Goal: Task Accomplishment & Management: Manage account settings

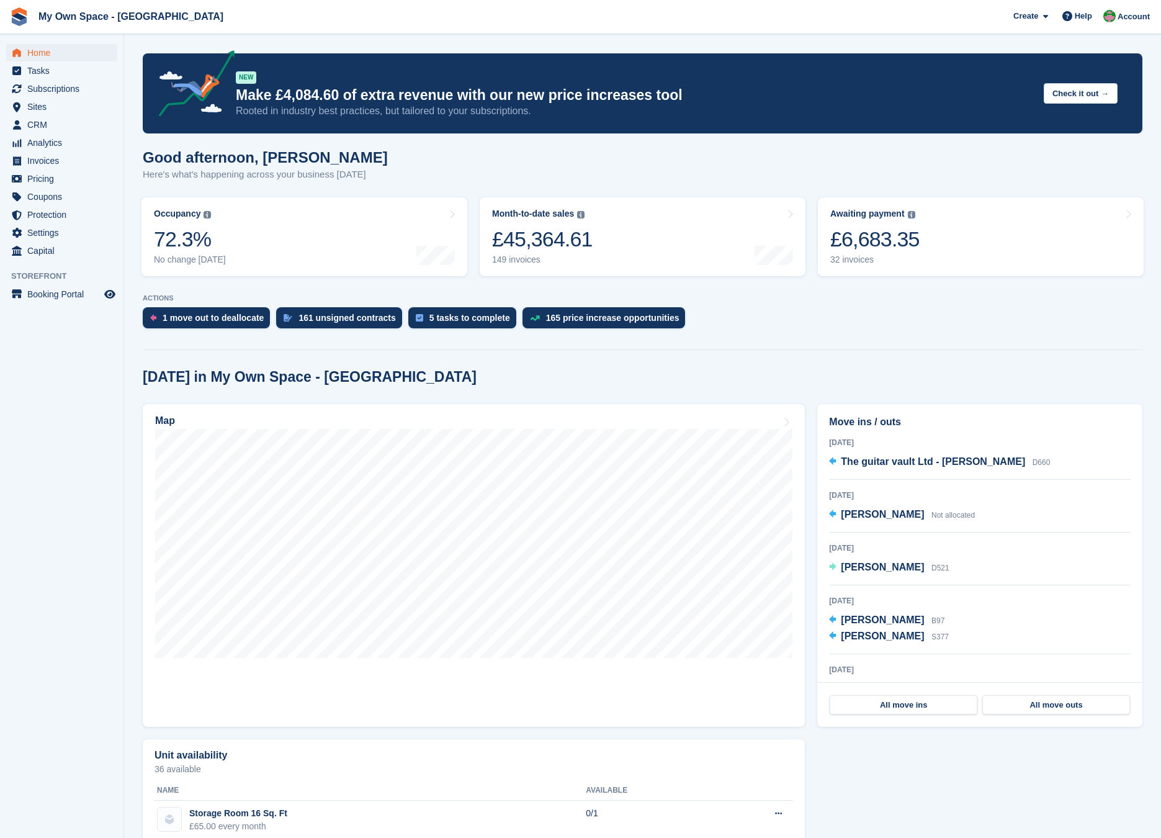
scroll to position [819, 0]
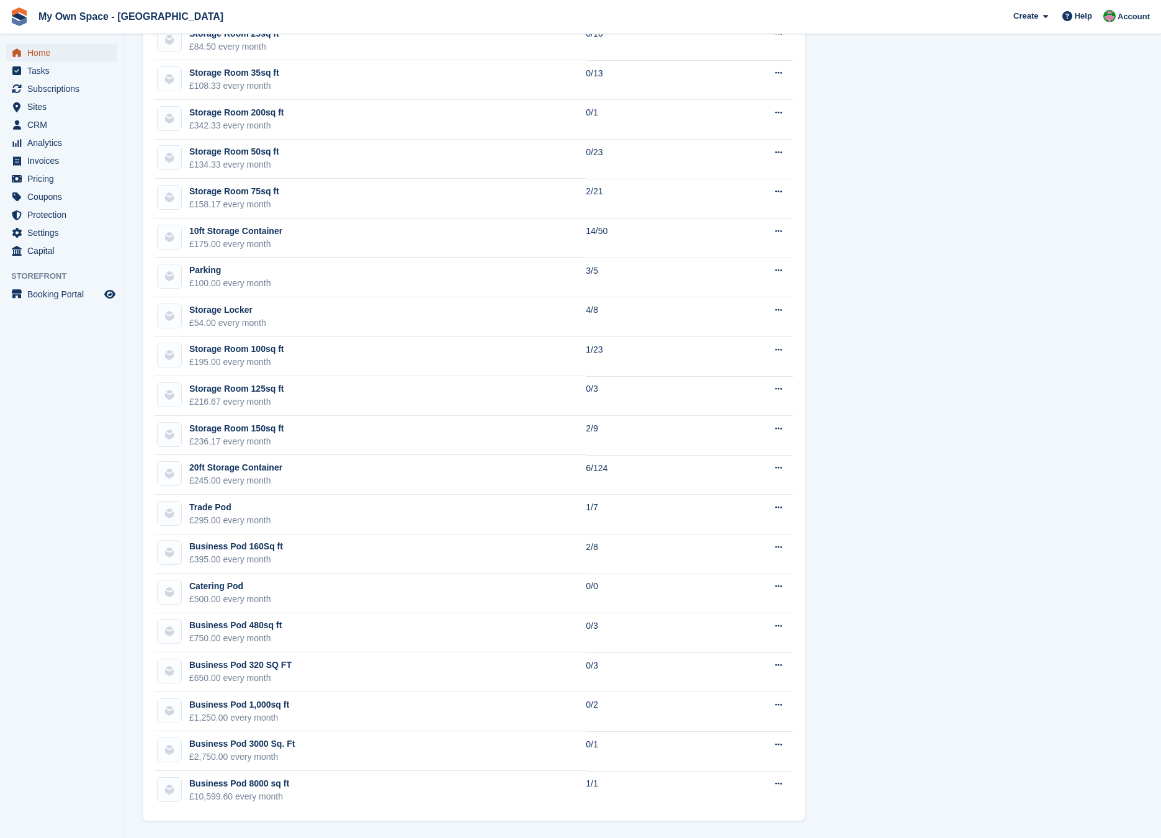
click at [48, 54] on span "Home" at bounding box center [64, 52] width 74 height 17
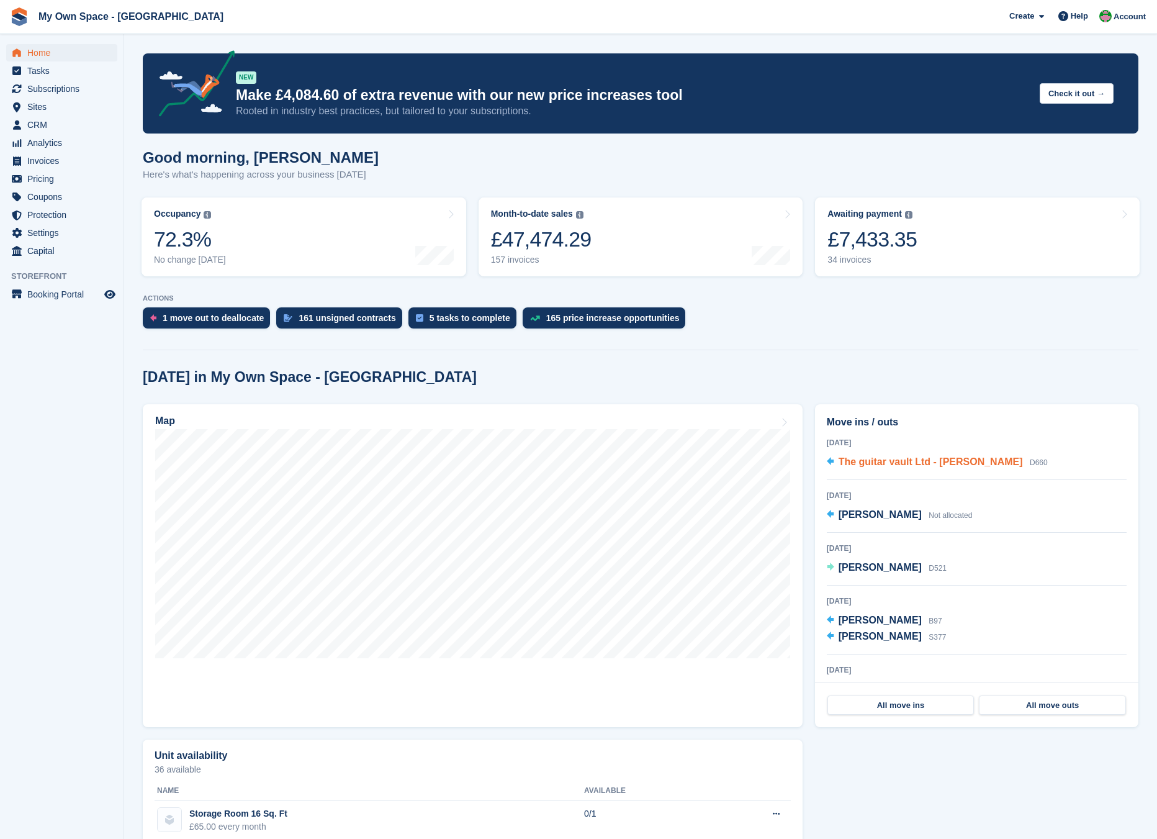
click at [930, 457] on span "The guitar vault Ltd - [PERSON_NAME]" at bounding box center [931, 461] width 184 height 11
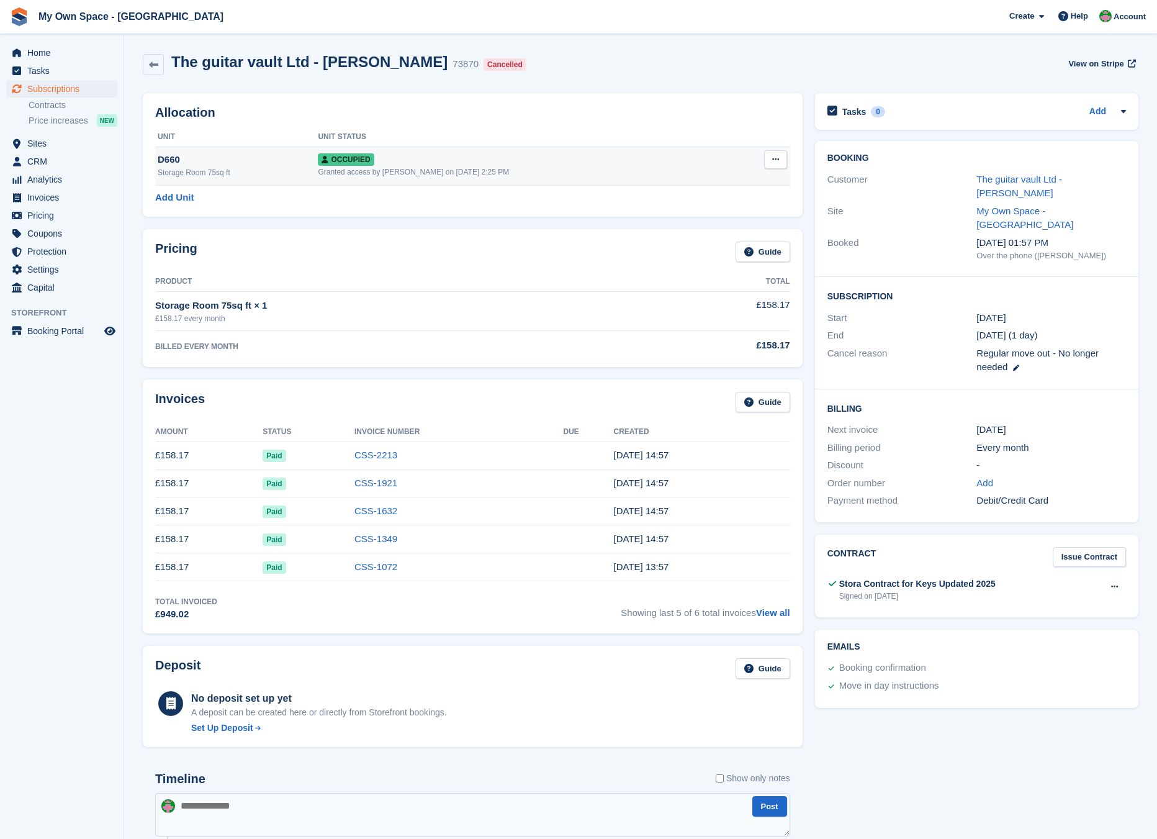
click at [557, 161] on div "Occupied" at bounding box center [525, 159] width 415 height 13
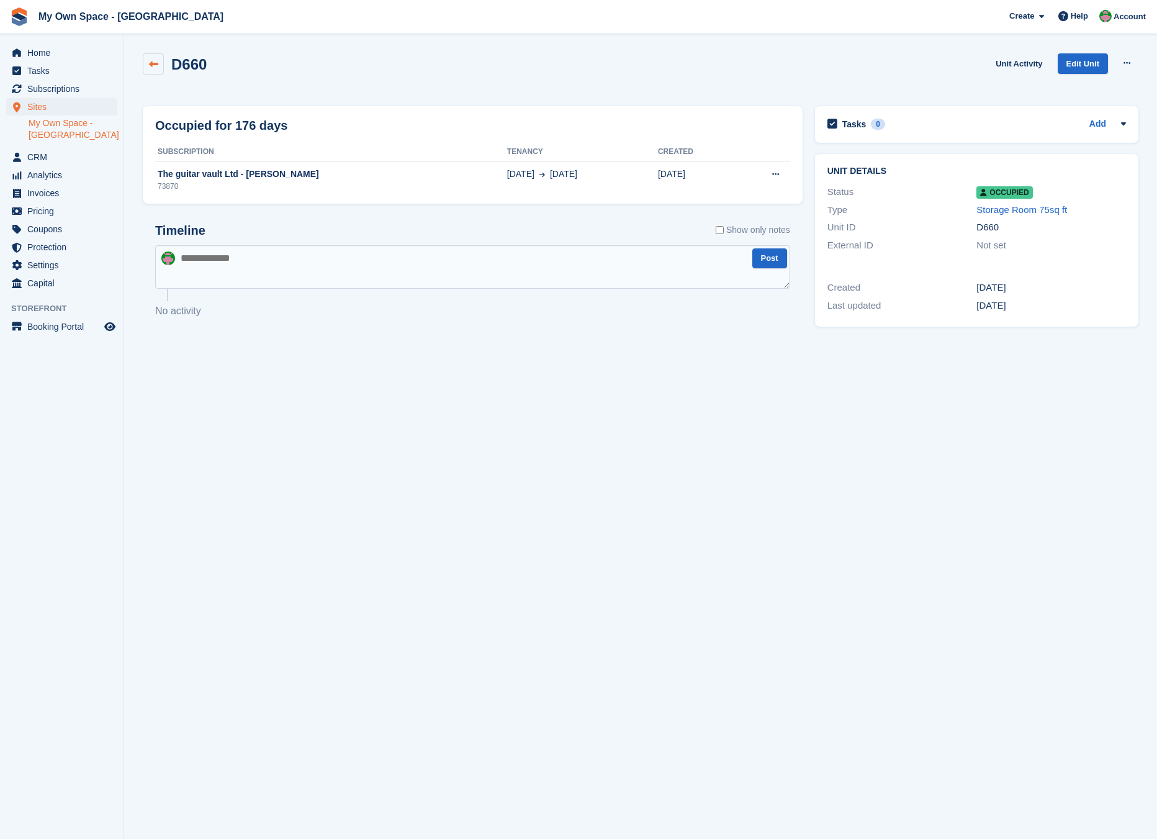
click at [159, 66] on link at bounding box center [153, 63] width 21 height 21
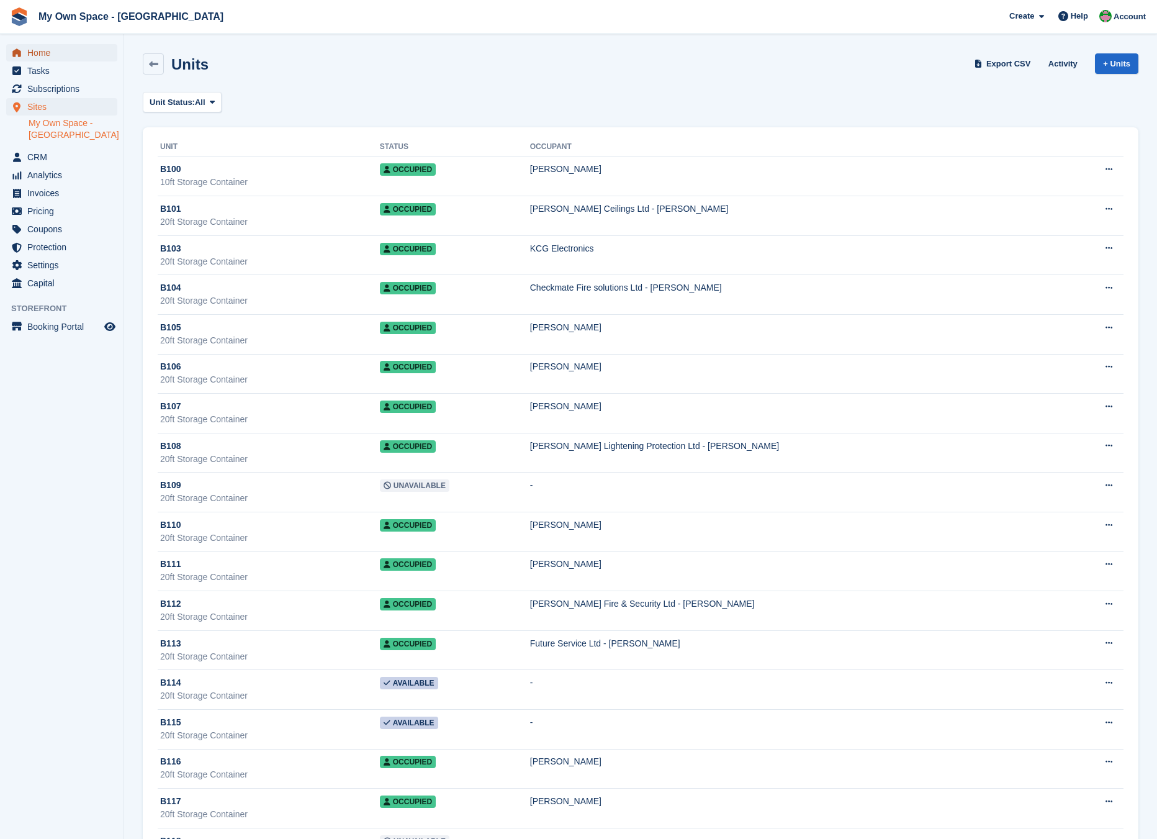
click at [48, 59] on span "Home" at bounding box center [64, 52] width 74 height 17
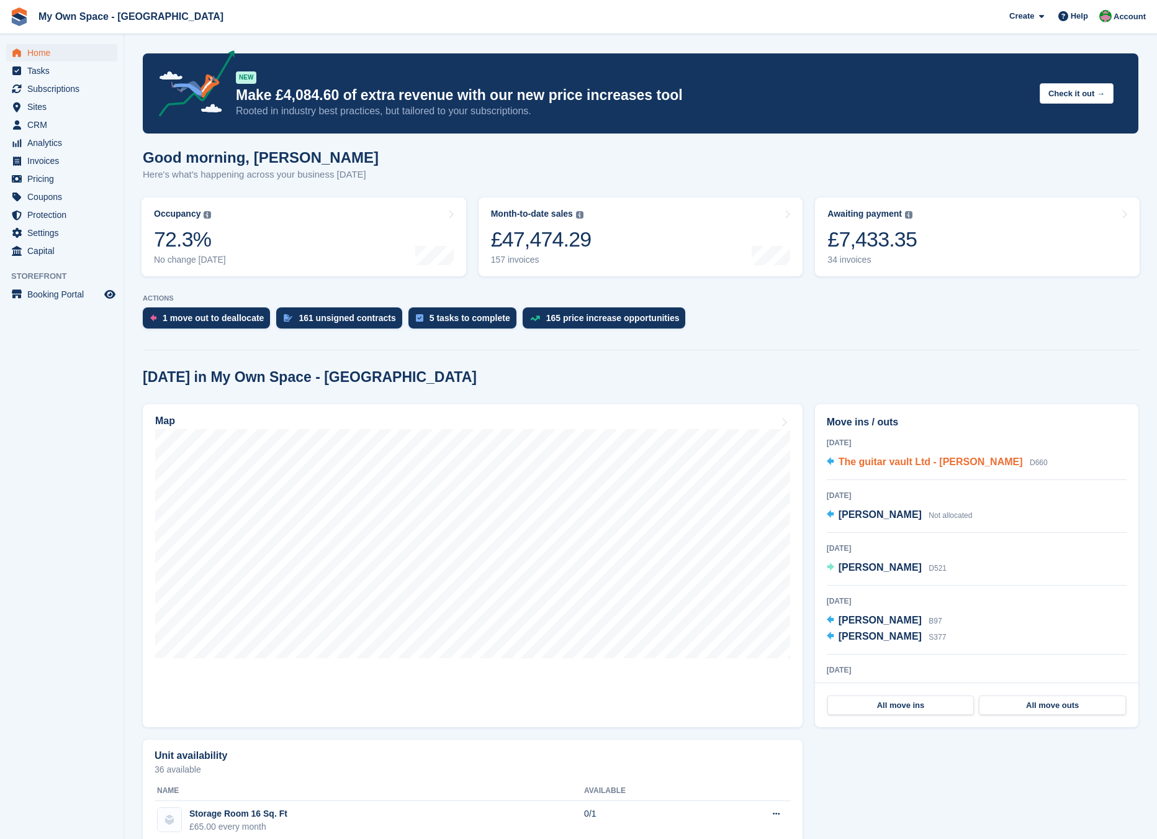
click at [895, 467] on span "The guitar vault Ltd - [PERSON_NAME]" at bounding box center [931, 461] width 184 height 11
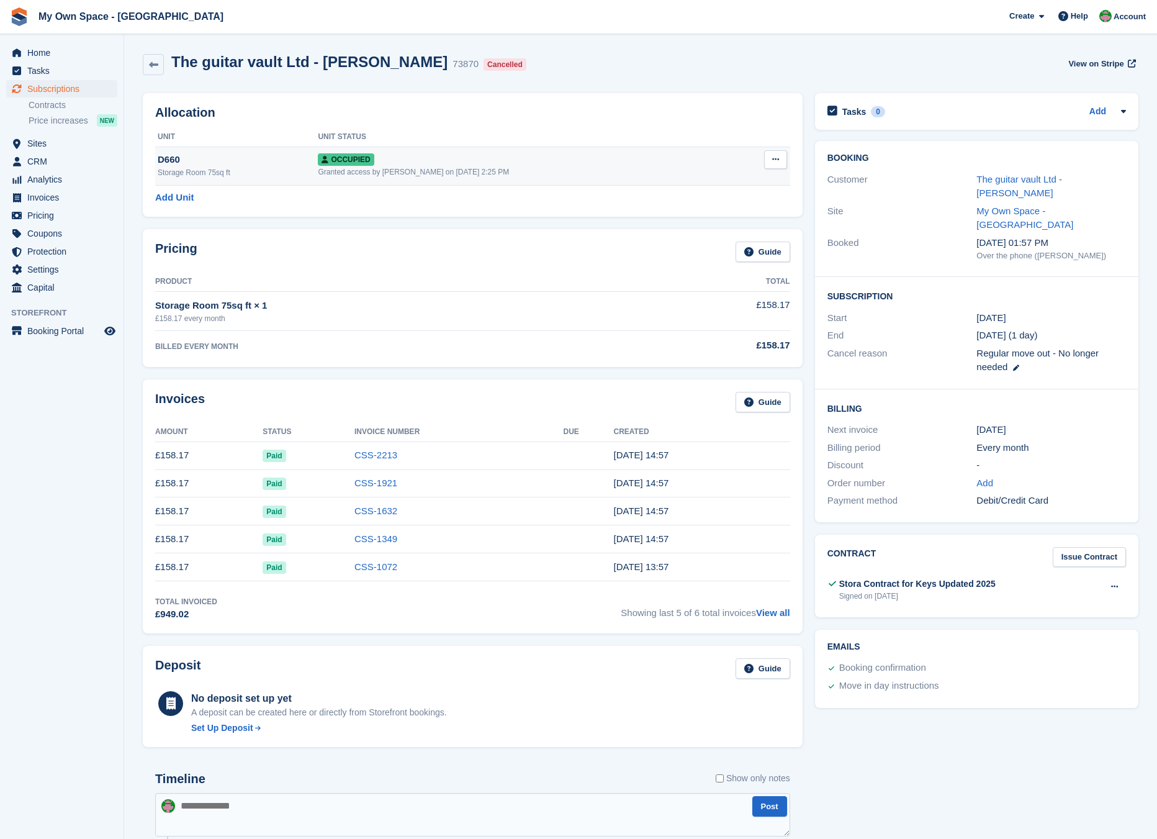
click at [358, 157] on span "Occupied" at bounding box center [346, 159] width 56 height 12
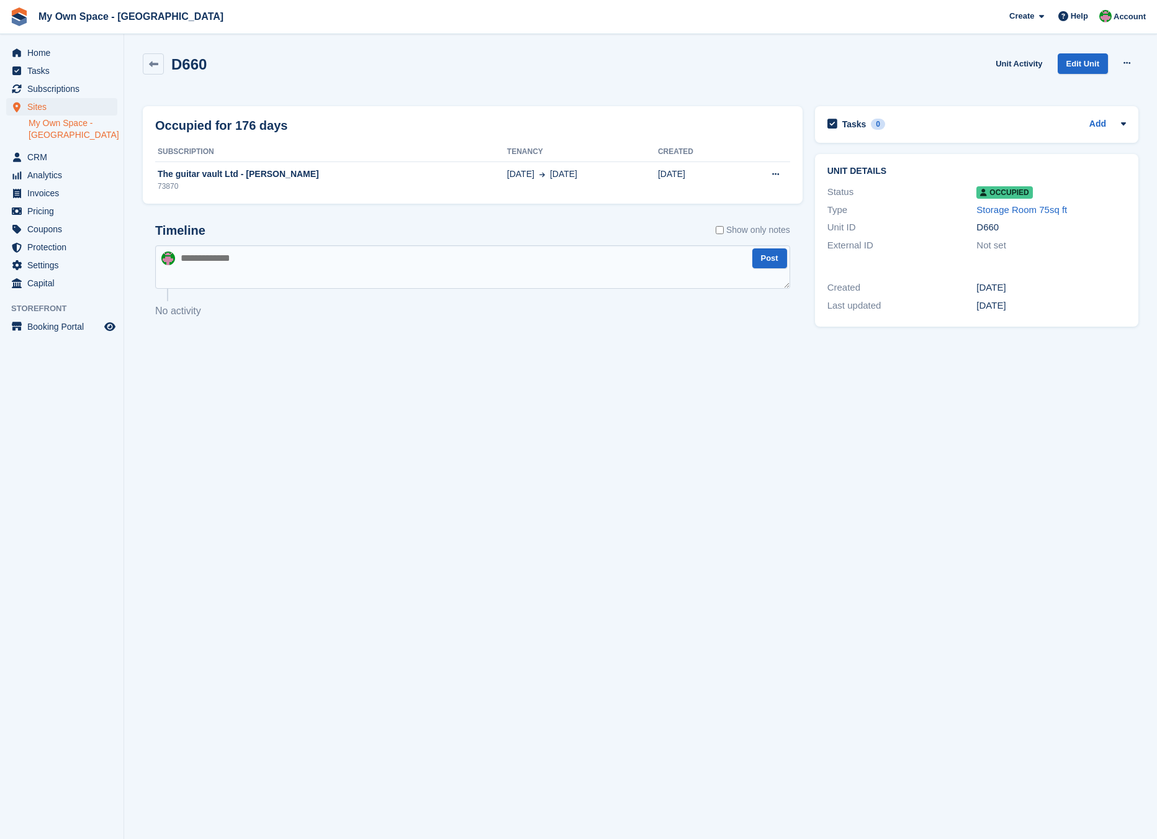
click at [1015, 197] on span "Occupied" at bounding box center [1004, 192] width 56 height 12
click at [768, 183] on button at bounding box center [775, 174] width 23 height 19
click at [756, 188] on div "Deallocate" at bounding box center [727, 198] width 119 height 27
drag, startPoint x: 755, startPoint y: 192, endPoint x: 657, endPoint y: 63, distance: 161.3
click at [755, 192] on p "Deallocate" at bounding box center [727, 199] width 108 height 16
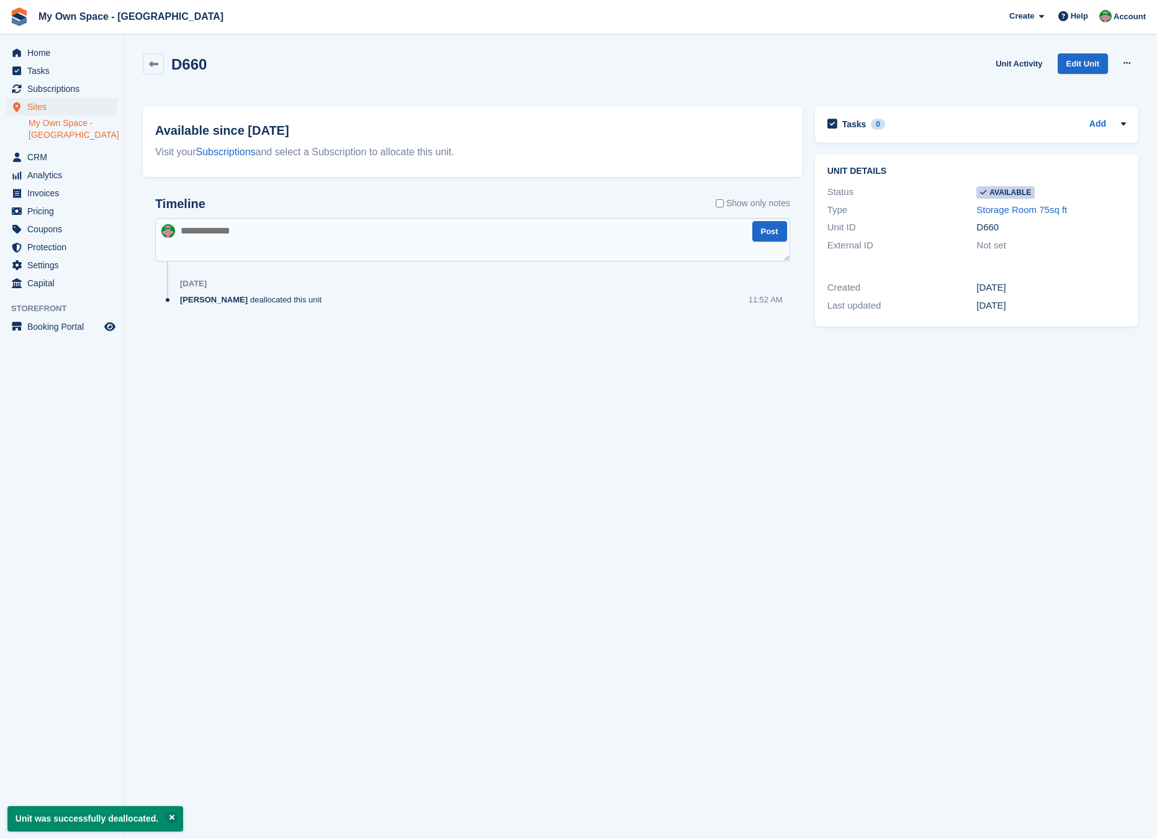
click at [164, 63] on div "D660" at bounding box center [175, 63] width 64 height 21
click at [160, 60] on link at bounding box center [153, 63] width 21 height 21
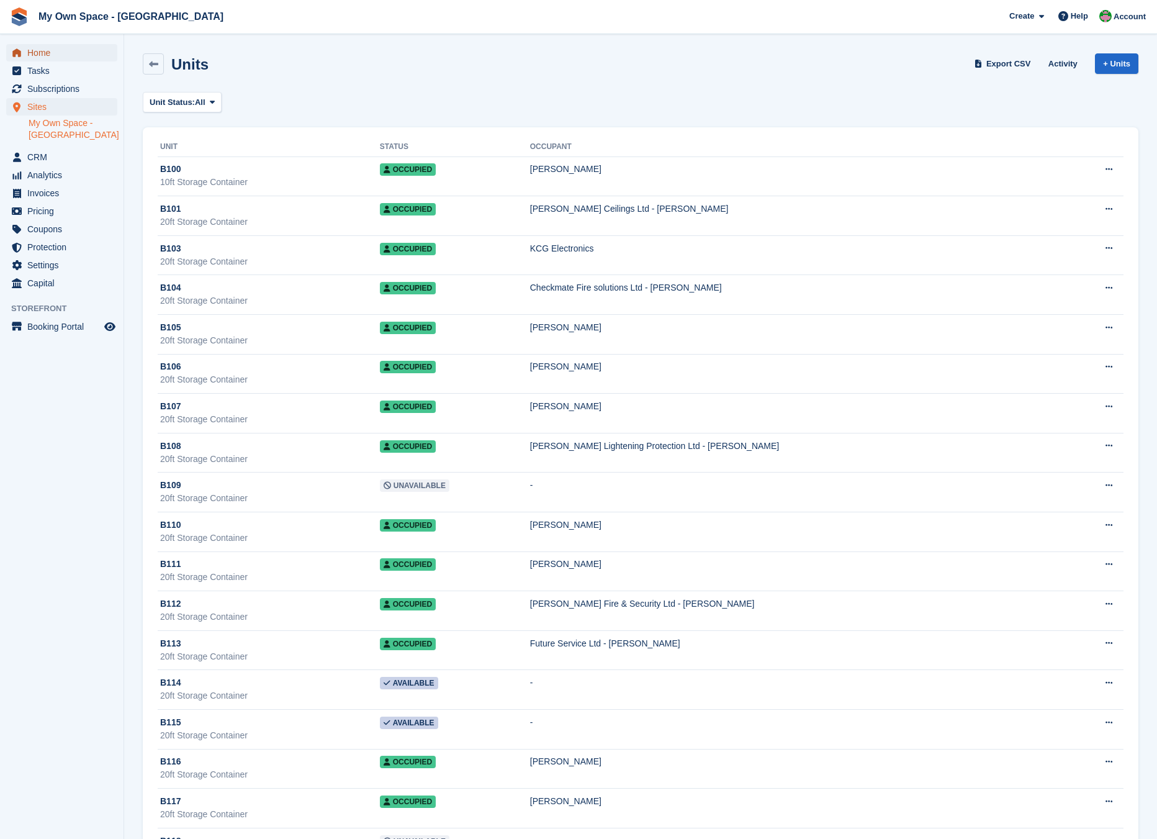
click at [48, 51] on span "Home" at bounding box center [64, 52] width 74 height 17
